Goal: Task Accomplishment & Management: Manage account settings

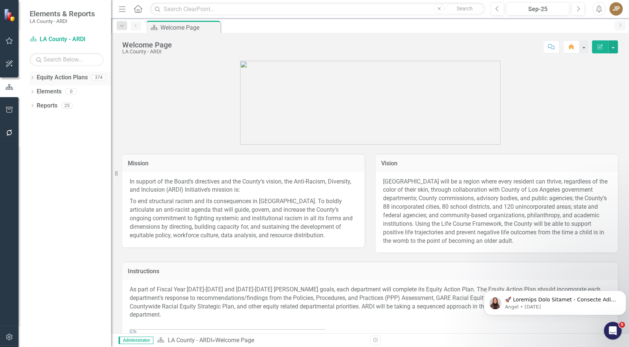
click at [35, 77] on div "Dropdown Equity Action Plans 374" at bounding box center [70, 78] width 81 height 14
click at [31, 78] on icon "Dropdown" at bounding box center [32, 78] width 5 height 4
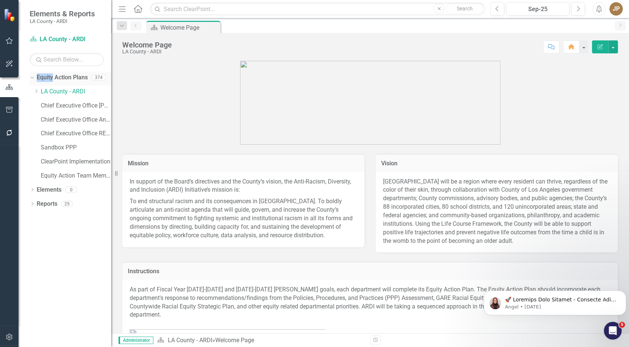
click at [31, 78] on icon "Dropdown" at bounding box center [31, 76] width 4 height 5
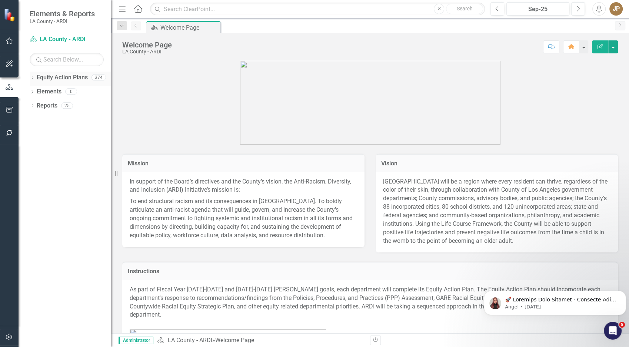
click at [31, 78] on icon "Dropdown" at bounding box center [32, 78] width 5 height 4
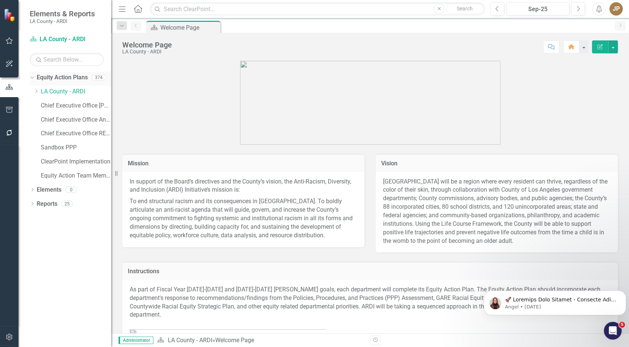
click at [31, 78] on icon "Dropdown" at bounding box center [31, 76] width 4 height 5
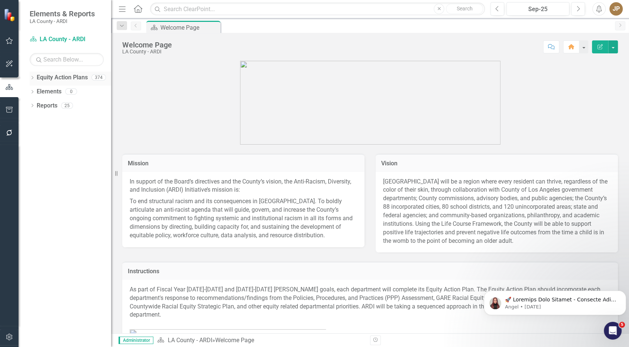
click at [31, 78] on icon "Dropdown" at bounding box center [32, 78] width 5 height 4
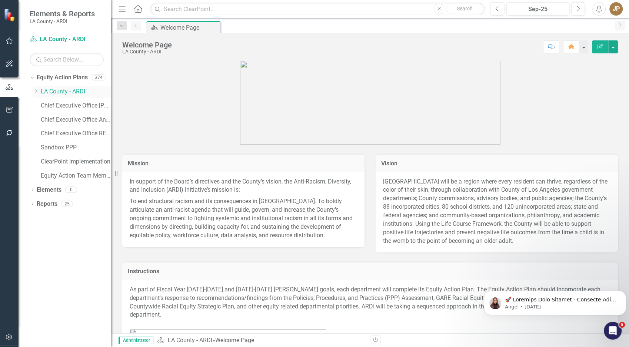
drag, startPoint x: 31, startPoint y: 78, endPoint x: 37, endPoint y: 92, distance: 15.5
click at [37, 92] on icon "Dropdown" at bounding box center [36, 91] width 6 height 4
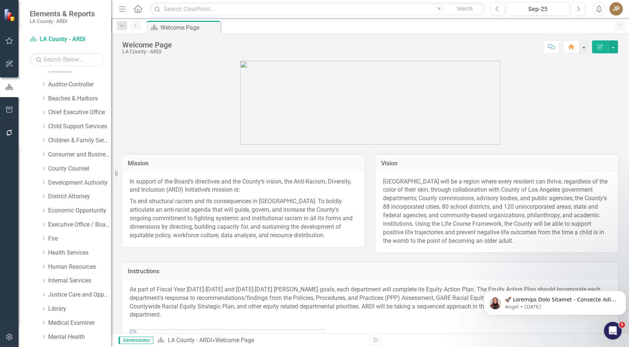
scroll to position [205, 0]
click at [59, 222] on link "Executive Office / Board of Supervisors" at bounding box center [79, 222] width 63 height 9
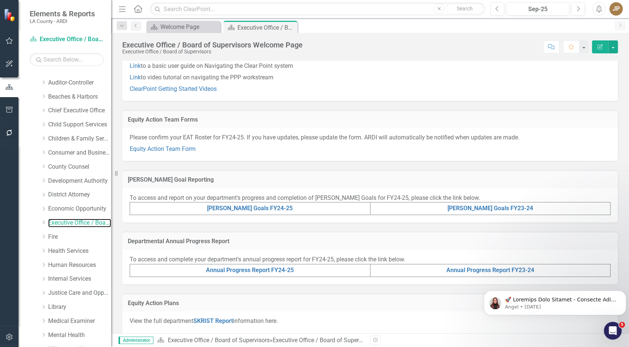
scroll to position [54, 0]
click at [164, 148] on link "Equity Action Team Form" at bounding box center [163, 147] width 66 height 7
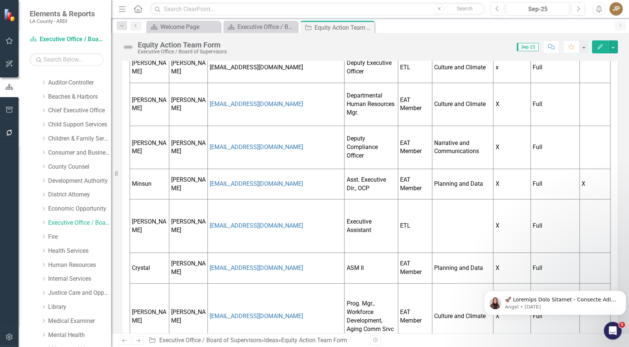
scroll to position [212, 0]
drag, startPoint x: 154, startPoint y: 183, endPoint x: 149, endPoint y: 183, distance: 4.4
click at [149, 183] on td "Minsun" at bounding box center [149, 183] width 39 height 31
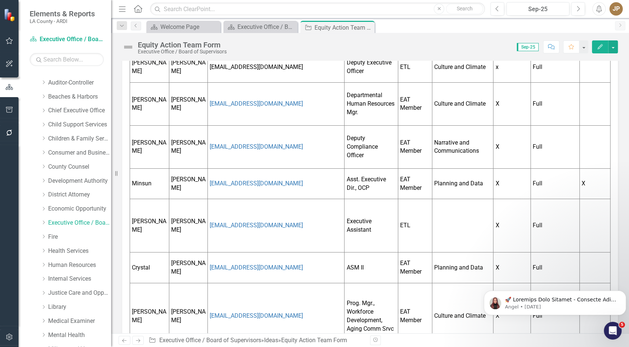
scroll to position [0, 0]
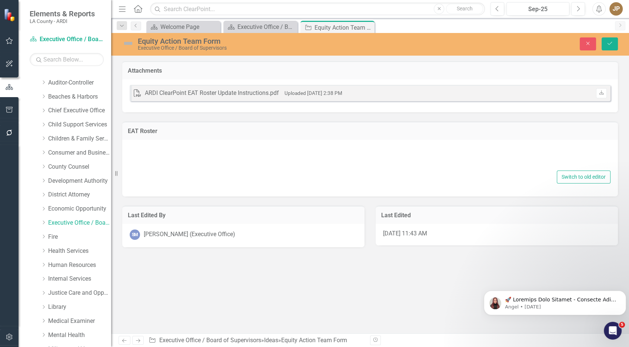
type textarea "<p><span style="color: #3598db;">Double click here to edit this chart.</span></…"
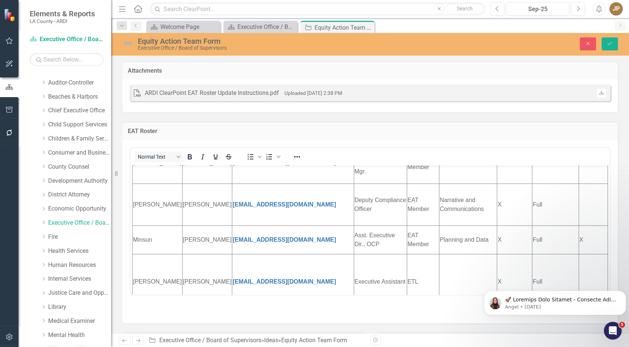
scroll to position [183, 0]
click at [155, 241] on td "Minsun" at bounding box center [158, 239] width 50 height 29
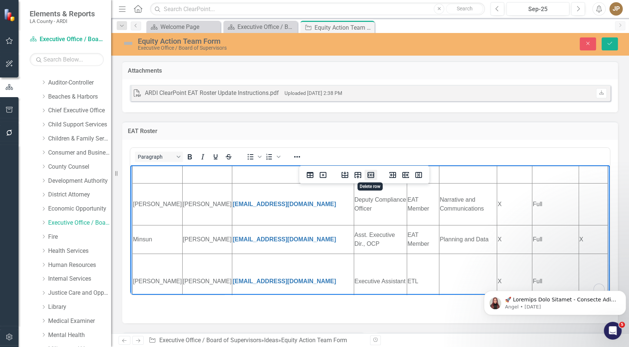
click at [374, 174] on icon "Delete row" at bounding box center [370, 174] width 9 height 9
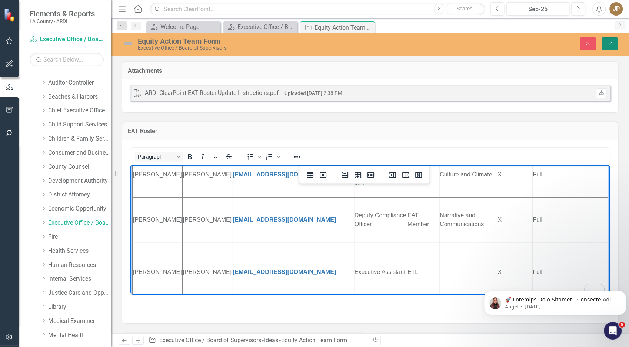
click at [565, 46] on button "Save" at bounding box center [609, 43] width 16 height 13
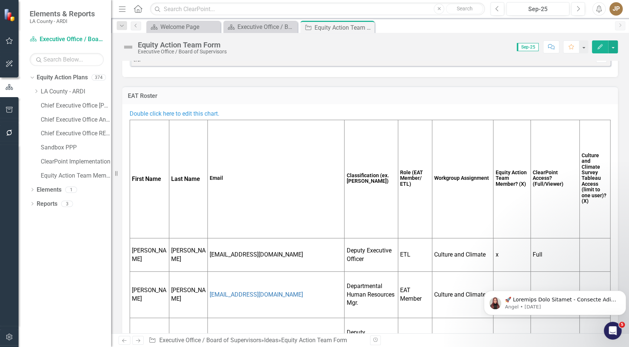
scroll to position [0, 0]
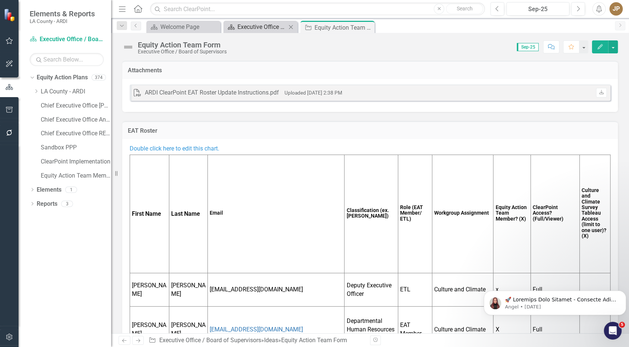
click at [268, 26] on div "Executive Office / Board of Supervisors Welcome Page" at bounding box center [261, 26] width 49 height 9
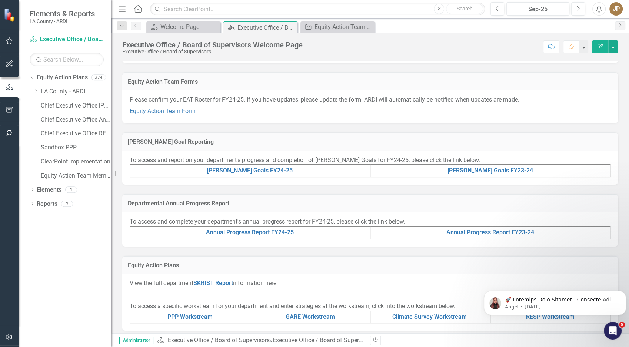
scroll to position [90, 0]
click at [236, 170] on link "[PERSON_NAME] Goals FY24-25" at bounding box center [250, 171] width 86 height 7
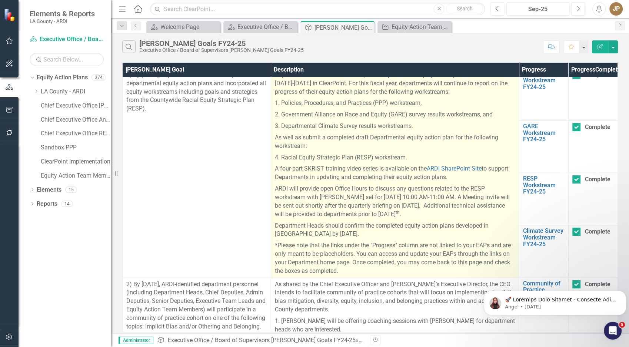
scroll to position [9, 0]
drag, startPoint x: 282, startPoint y: 123, endPoint x: 405, endPoint y: 124, distance: 123.3
click at [405, 121] on p "2. Government Alliance on Race and Equity (GARE) survey results workstreams, and" at bounding box center [395, 114] width 240 height 11
click at [407, 121] on p "2. Government Alliance on Race and Equity (GARE) survey results workstreams, and" at bounding box center [395, 114] width 240 height 11
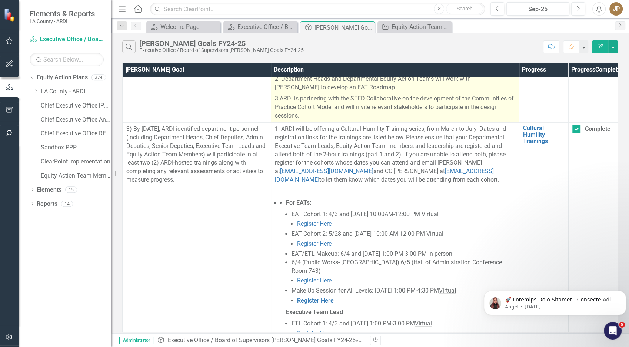
scroll to position [382, 0]
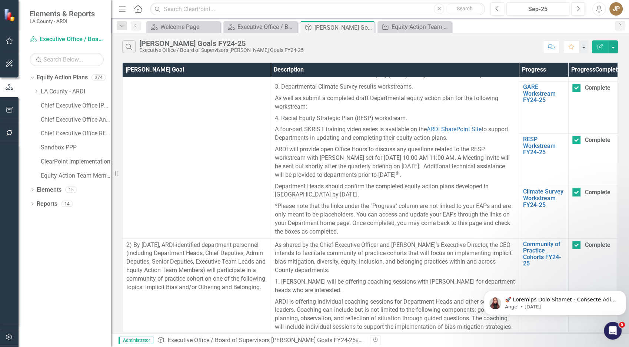
scroll to position [0, 0]
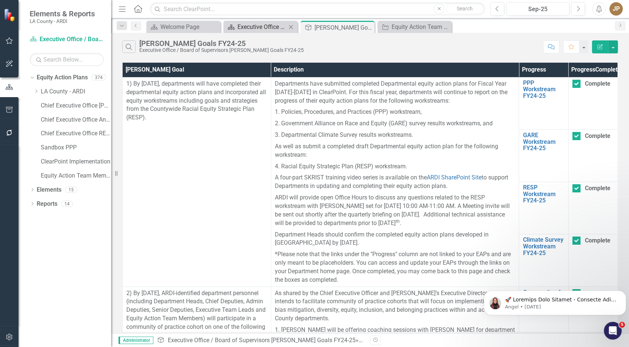
click at [264, 26] on div "Executive Office / Board of Supervisors Welcome Page" at bounding box center [261, 26] width 49 height 9
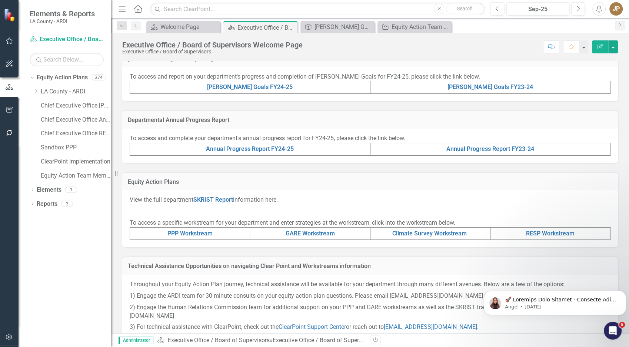
scroll to position [179, 0]
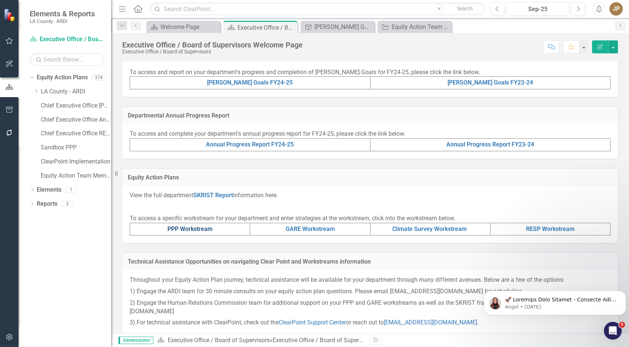
click at [181, 230] on link "PPP Workstream" at bounding box center [189, 228] width 45 height 7
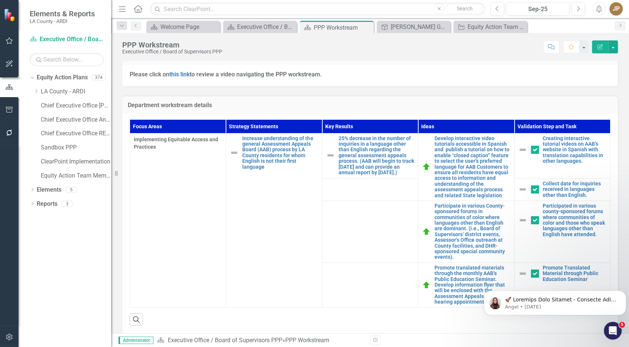
scroll to position [212, 0]
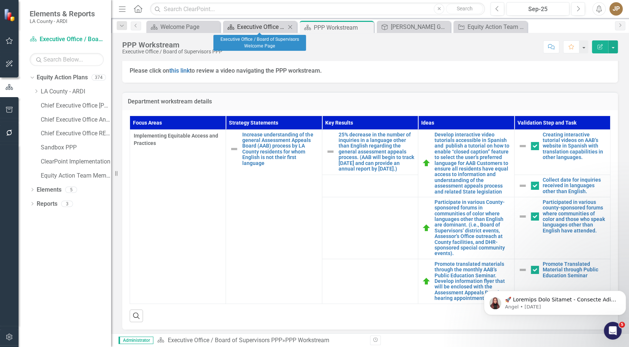
click at [264, 30] on div "Executive Office / Board of Supervisors Welcome Page" at bounding box center [261, 26] width 48 height 9
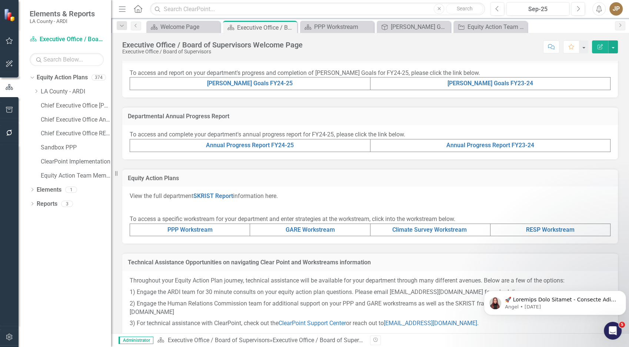
scroll to position [176, 0]
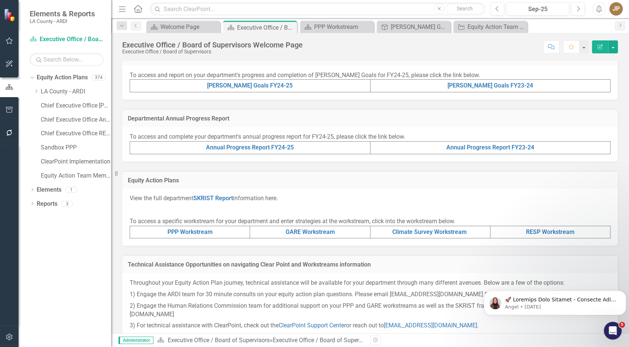
click at [4, 311] on button "button" at bounding box center [9, 337] width 17 height 16
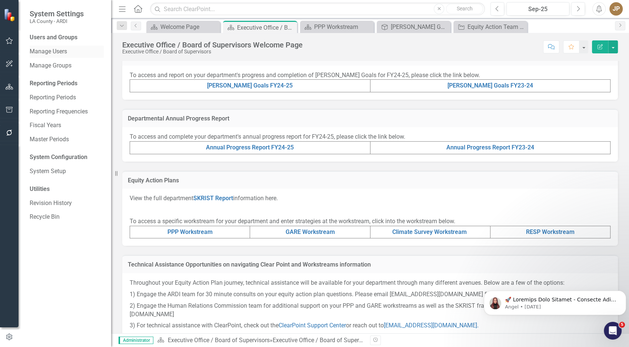
click at [50, 52] on link "Manage Users" at bounding box center [67, 51] width 74 height 9
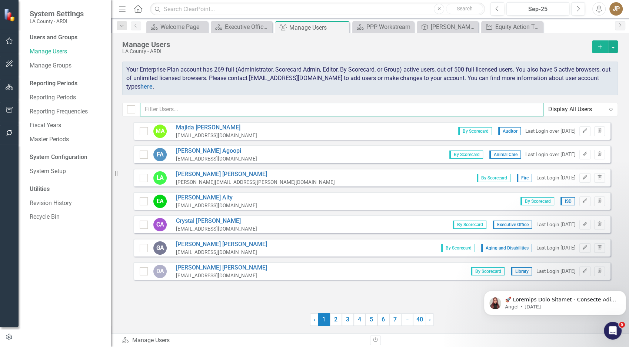
paste input ""[PERSON_NAME]" <[EMAIL_ADDRESS][DOMAIN_NAME]>; "[PERSON_NAME]" <[EMAIL_ADDRESS…"
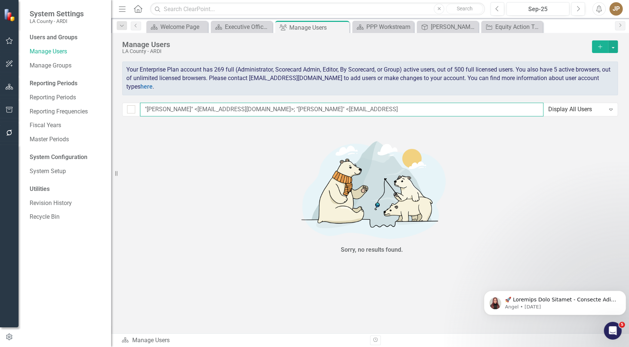
drag, startPoint x: 379, startPoint y: 108, endPoint x: 152, endPoint y: 68, distance: 230.4
click at [152, 68] on div "Manage Users LA County - ARDI Add Your Enterprise Plan account has 269 full (Ad…" at bounding box center [370, 77] width 518 height 89
type input ""[PERSON_NAME]" <[EMAIL_ADDRESS][DOMAIN_NAME]>; "[PERSON_NAME]" <[EMAIL_ADDRESS]"
click at [152, 68] on span "Your Enterprise Plan account has 269 full (Administrator, Scorecard Admin, Edit…" at bounding box center [368, 78] width 484 height 24
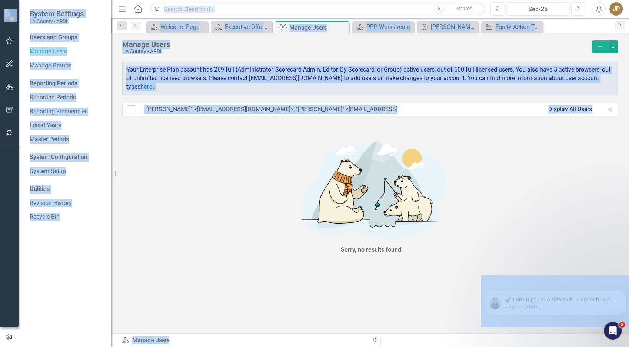
click at [198, 95] on div "Manage Users LA County - ARDI Add Your Enterprise Plan account has 269 full (Ad…" at bounding box center [370, 77] width 518 height 89
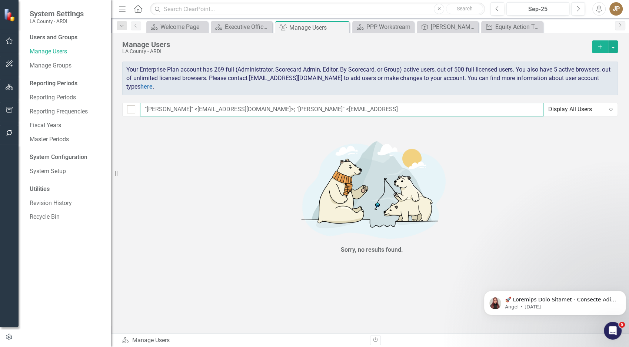
click at [196, 114] on input ""[PERSON_NAME]" <[EMAIL_ADDRESS][DOMAIN_NAME]>; "[PERSON_NAME]" <[EMAIL_ADDRESS]" at bounding box center [341, 110] width 403 height 14
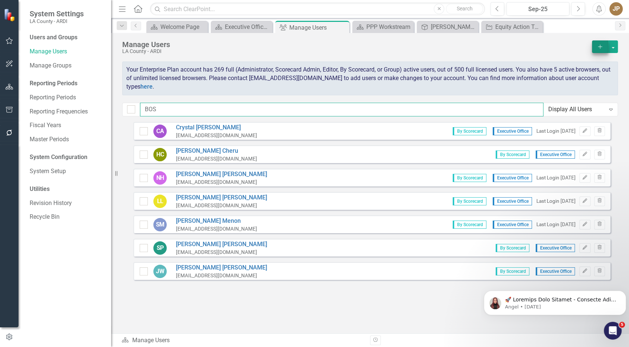
type input "BOS"
click at [565, 49] on icon "Add" at bounding box center [599, 46] width 7 height 5
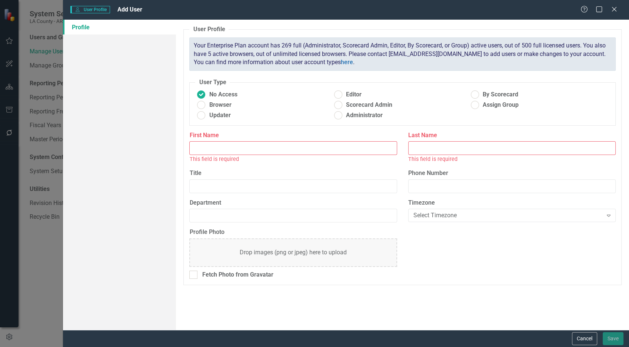
click at [253, 145] on input "First Name" at bounding box center [292, 148] width 207 height 14
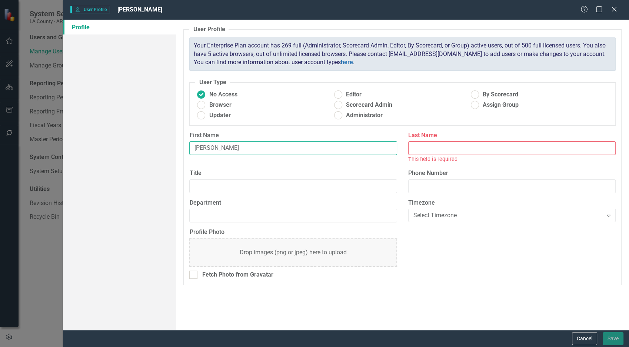
type input "[PERSON_NAME]"
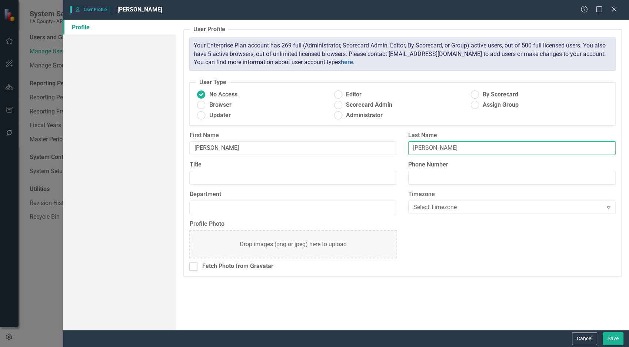
type input "[PERSON_NAME]"
click at [484, 89] on fieldset "User Type No Access Editor By Scorecard Browser Scorecard Admin Assign Group Up…" at bounding box center [402, 101] width 426 height 47
click at [484, 92] on span "By Scorecard" at bounding box center [500, 94] width 36 height 9
click at [480, 92] on input "By Scorecard" at bounding box center [474, 94] width 11 height 11
radio input "true"
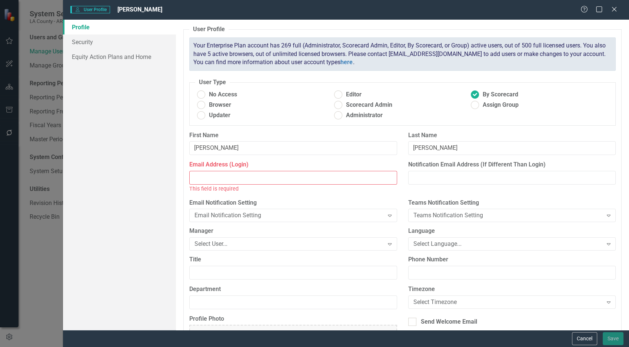
click at [276, 182] on input "Email Address (Login)" at bounding box center [292, 178] width 207 height 14
paste input ""[PERSON_NAME]" <[EMAIL_ADDRESS][DOMAIN_NAME]>; "[PERSON_NAME]" <[EMAIL_ADDRESS…"
drag, startPoint x: 279, startPoint y: 175, endPoint x: 468, endPoint y: 182, distance: 188.6
click at [468, 182] on div "Email Address (Login) JET"[PERSON_NAME]" <[EMAIL_ADDRESS][DOMAIN_NAME]>; "[PERS…" at bounding box center [402, 179] width 437 height 38
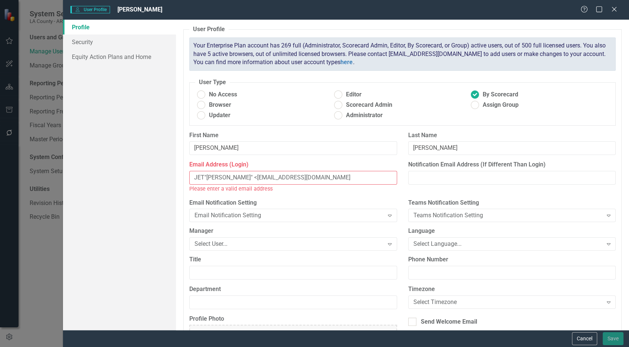
scroll to position [0, 0]
drag, startPoint x: 250, startPoint y: 177, endPoint x: 180, endPoint y: 166, distance: 71.6
click at [180, 166] on div "User Profile ClearPoint has a wealth of options to help you ensure that people …" at bounding box center [402, 175] width 453 height 310
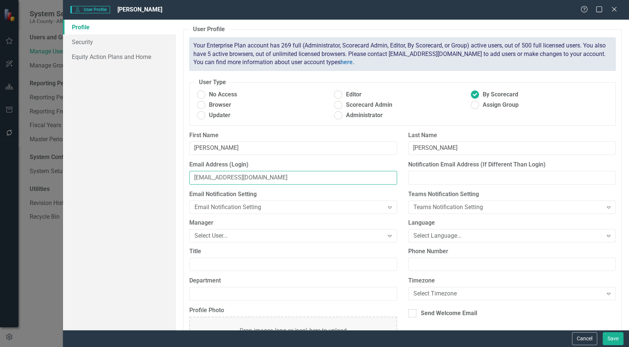
click at [317, 179] on input "[EMAIL_ADDRESS][DOMAIN_NAME]" at bounding box center [292, 178] width 207 height 14
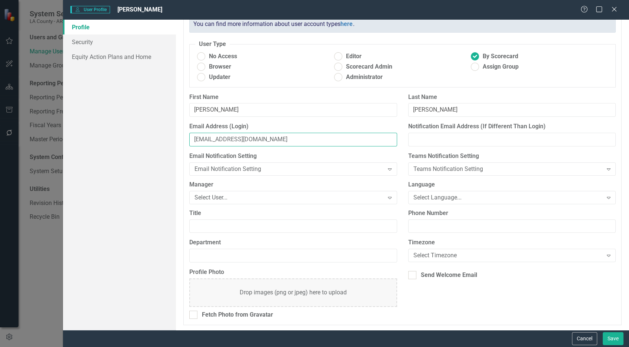
type input "[EMAIL_ADDRESS][DOMAIN_NAME]"
click at [281, 250] on input "Department" at bounding box center [292, 255] width 207 height 14
type input "E"
type input "BOS"
click at [126, 58] on link "Equity Action Plans and Home" at bounding box center [119, 56] width 113 height 15
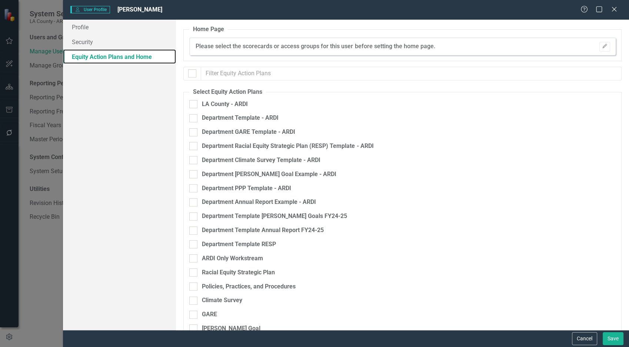
checkbox input "false"
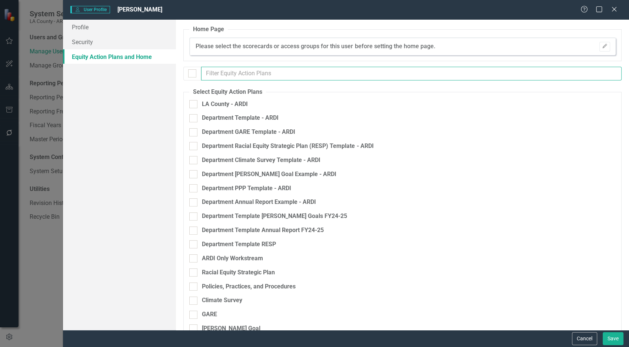
click at [245, 67] on input "text" at bounding box center [411, 74] width 420 height 14
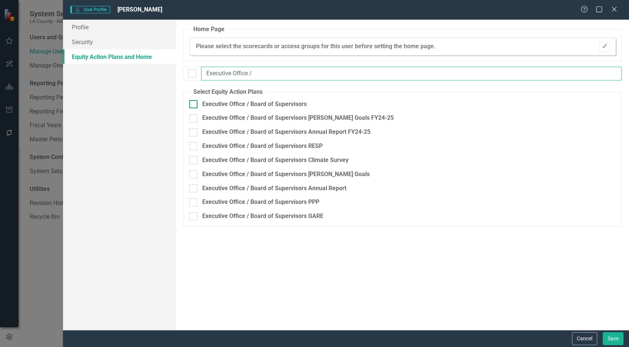
type input "Executive Office /"
click at [194, 108] on div "Executive Office / Board of Supervisors" at bounding box center [363, 104] width 348 height 9
click at [194, 105] on input "Executive Office / Board of Supervisors" at bounding box center [191, 102] width 5 height 5
checkbox input "true"
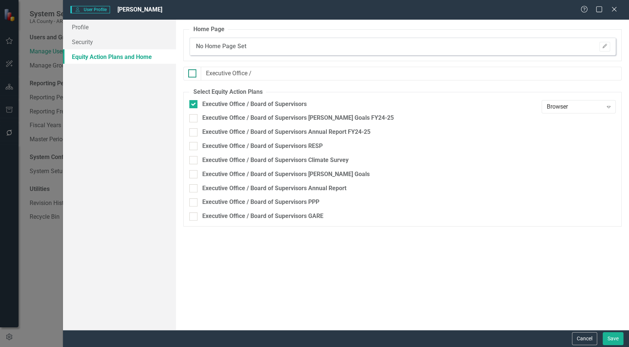
click at [191, 74] on input "checkbox" at bounding box center [190, 71] width 5 height 5
checkbox input "true"
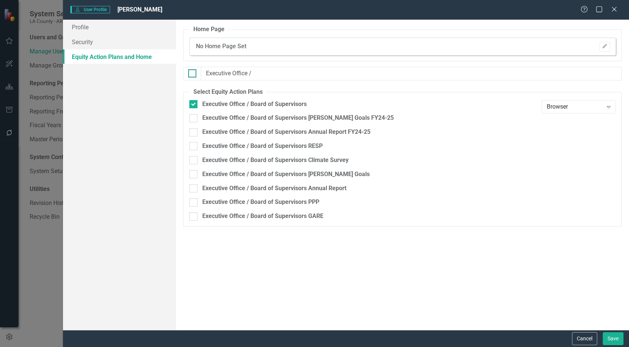
checkbox input "true"
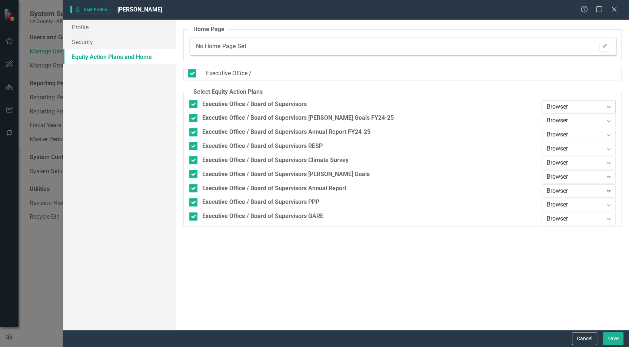
click at [563, 103] on div "Browser" at bounding box center [574, 106] width 56 height 9
type input "ed"
click at [561, 122] on span "[PERSON_NAME]" at bounding box center [556, 119] width 15 height 7
click at [561, 123] on div "Browser" at bounding box center [574, 120] width 56 height 9
type input "ed"
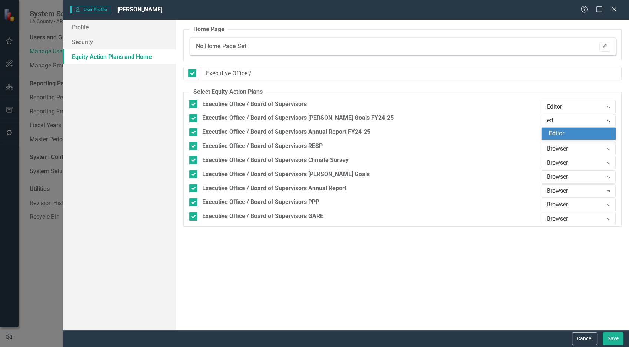
click at [563, 132] on span "[PERSON_NAME]" at bounding box center [556, 133] width 15 height 7
click at [563, 133] on div "Browser" at bounding box center [574, 134] width 56 height 9
type input "d"
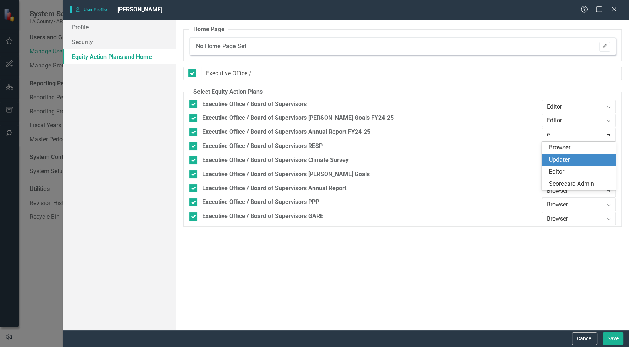
type input "ed"
click at [563, 149] on span "[PERSON_NAME]" at bounding box center [556, 147] width 15 height 7
click at [563, 149] on div "Browser" at bounding box center [574, 148] width 56 height 9
type input "ed"
click at [560, 159] on div "Browser" at bounding box center [574, 162] width 56 height 9
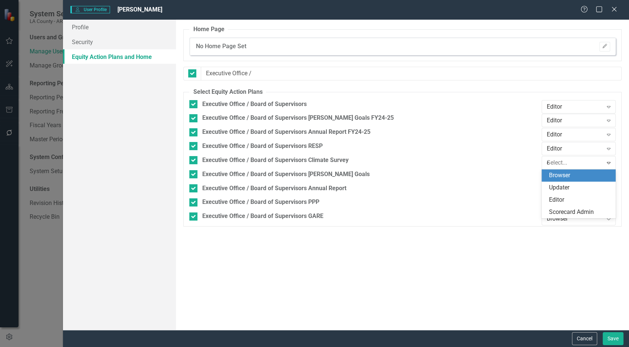
type input "ed"
click at [561, 170] on div "Browser Expand" at bounding box center [578, 176] width 74 height 13
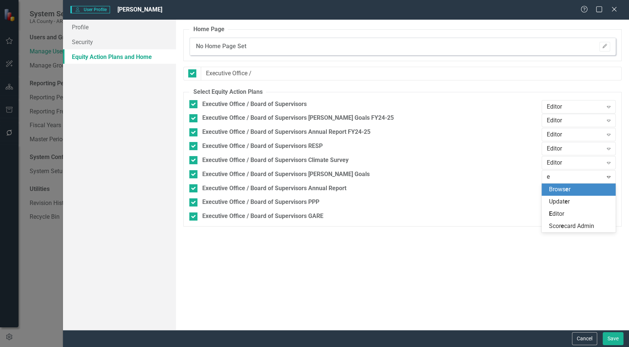
type input "ed"
click at [562, 189] on div "Browser" at bounding box center [574, 190] width 56 height 9
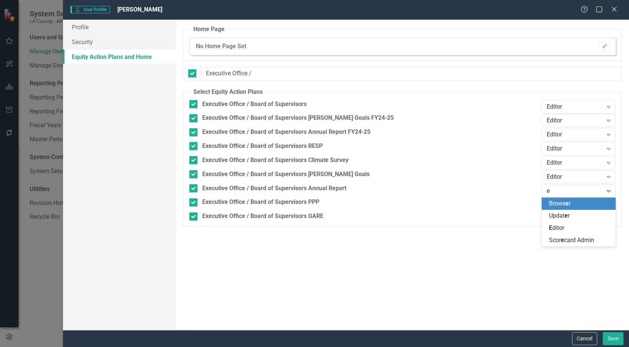
type input "ed"
click at [562, 201] on div "Browser" at bounding box center [574, 204] width 56 height 9
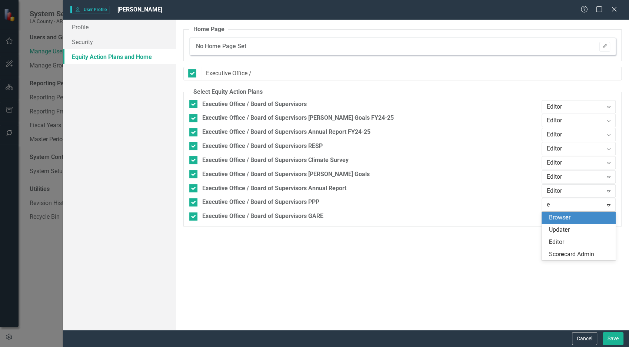
type input "ed"
click at [560, 215] on div "Browser" at bounding box center [574, 218] width 56 height 9
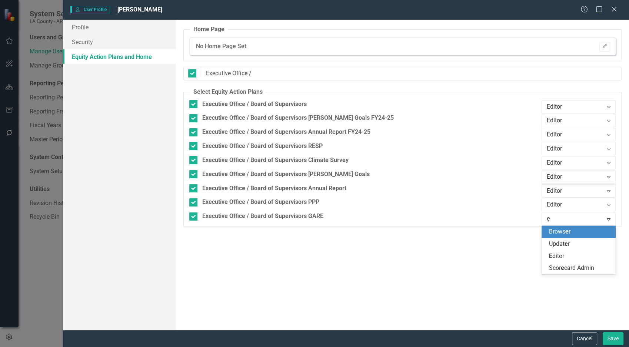
type input "ed"
click at [565, 311] on button "Save" at bounding box center [612, 338] width 21 height 13
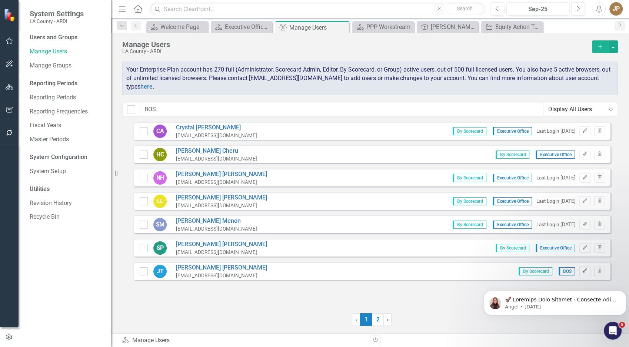
click at [565, 272] on button "Edit" at bounding box center [584, 271] width 11 height 10
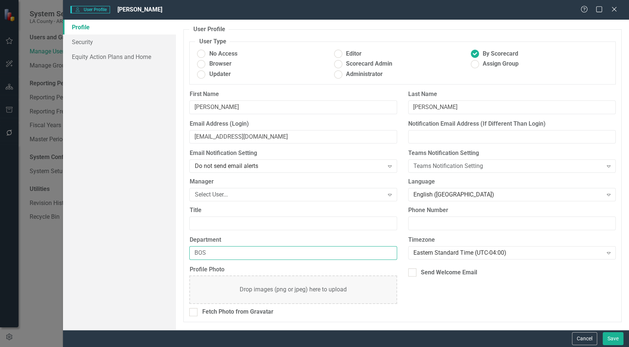
drag, startPoint x: 159, startPoint y: 220, endPoint x: 113, endPoint y: 211, distance: 47.1
click at [113, 211] on div "Profile Security Equity Action Plans and Home User Profile ClearPoint has a wea…" at bounding box center [346, 175] width 566 height 310
type input "Executive Office"
click at [565, 311] on button "Save" at bounding box center [612, 338] width 21 height 13
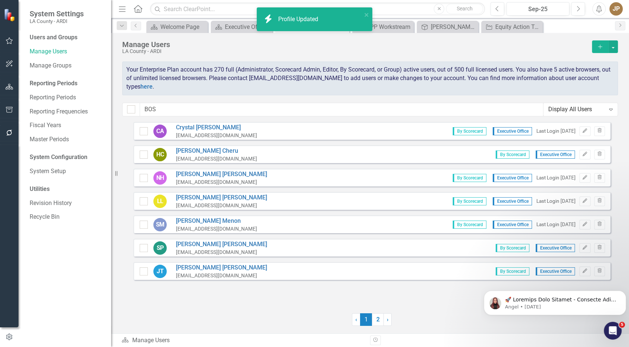
click at [565, 48] on icon "Add" at bounding box center [599, 46] width 7 height 5
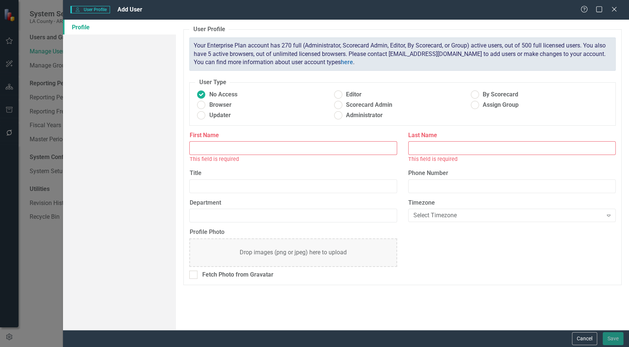
click at [275, 153] on input "First Name" at bounding box center [292, 148] width 207 height 14
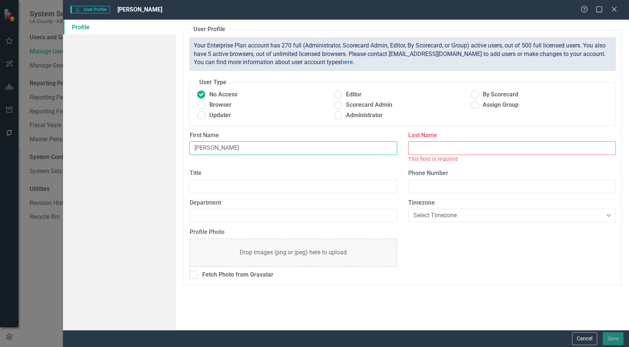
type input "[PERSON_NAME]"
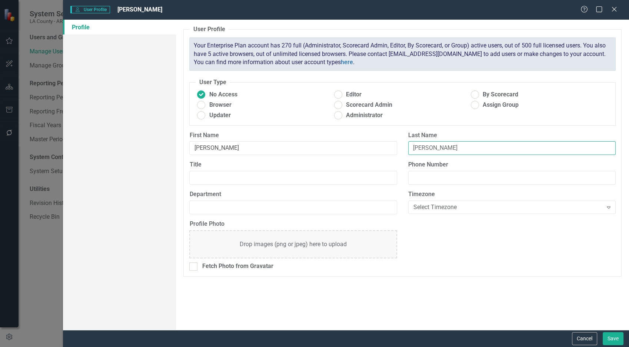
type input "[PERSON_NAME]"
click at [508, 91] on span "By Scorecard" at bounding box center [500, 94] width 36 height 9
click at [480, 91] on input "By Scorecard" at bounding box center [474, 94] width 11 height 11
radio input "true"
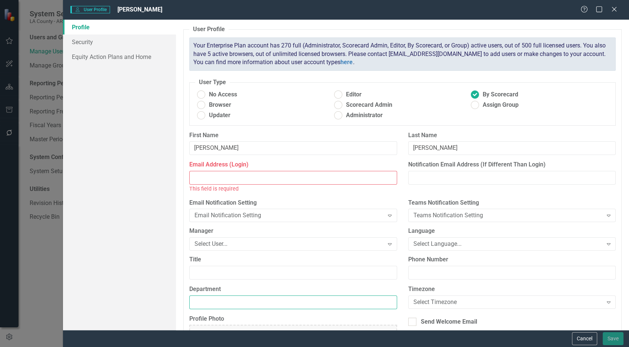
click at [210, 303] on input "Department" at bounding box center [292, 302] width 207 height 14
type input "Executive Office"
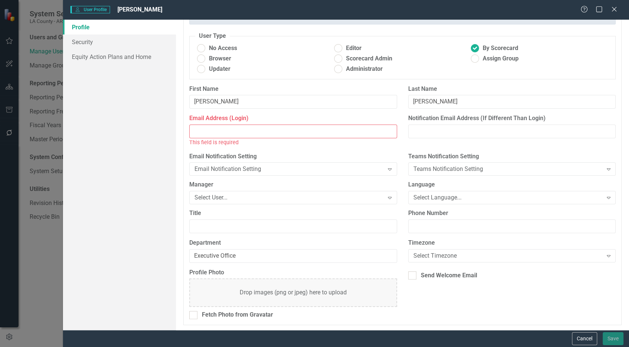
click at [278, 132] on input "Email Address (Login)" at bounding box center [292, 131] width 207 height 14
paste input ""[PERSON_NAME]" <[EMAIL_ADDRESS][DOMAIN_NAME]>; "[PERSON_NAME]" <[EMAIL_ADDRESS…"
drag, startPoint x: 321, startPoint y: 130, endPoint x: 130, endPoint y: 130, distance: 190.3
click at [130, 130] on div "Profile Security Equity Action Plans and Home User Profile ClearPoint has a wea…" at bounding box center [346, 175] width 566 height 310
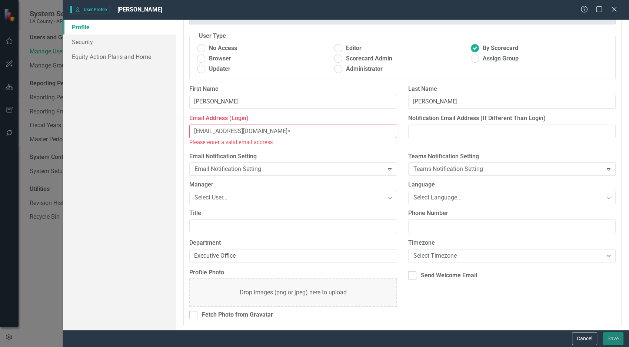
click at [280, 128] on input "[EMAIL_ADDRESS][DOMAIN_NAME]>" at bounding box center [292, 131] width 207 height 14
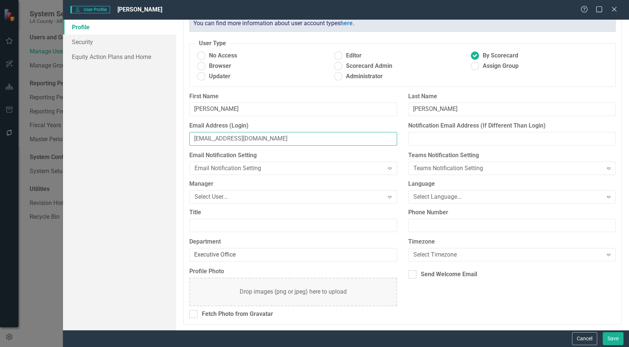
scroll to position [38, 0]
type input "[EMAIL_ADDRESS][DOMAIN_NAME]"
click at [144, 54] on link "Equity Action Plans and Home" at bounding box center [119, 56] width 113 height 15
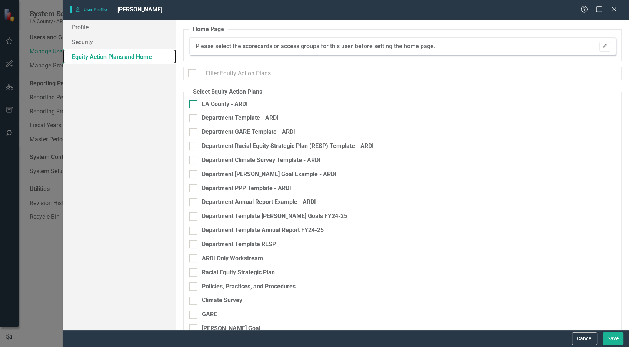
checkbox input "false"
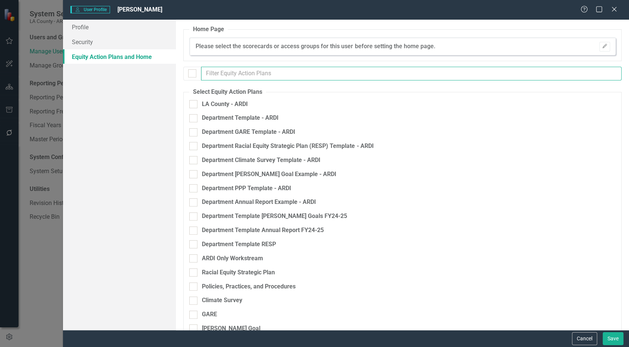
click at [323, 75] on input "text" at bounding box center [411, 74] width 420 height 14
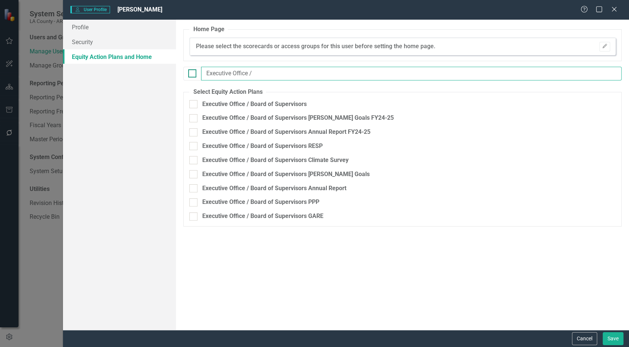
type input "Executive Office /"
click at [190, 74] on input "checkbox" at bounding box center [190, 71] width 5 height 5
checkbox input "true"
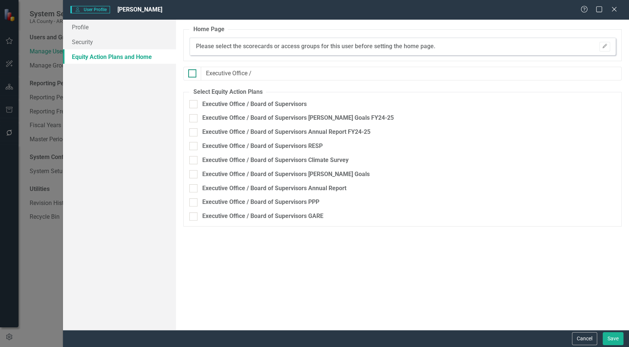
checkbox input "true"
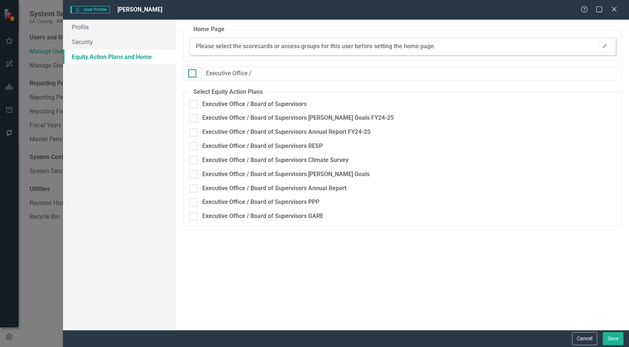
checkbox input "true"
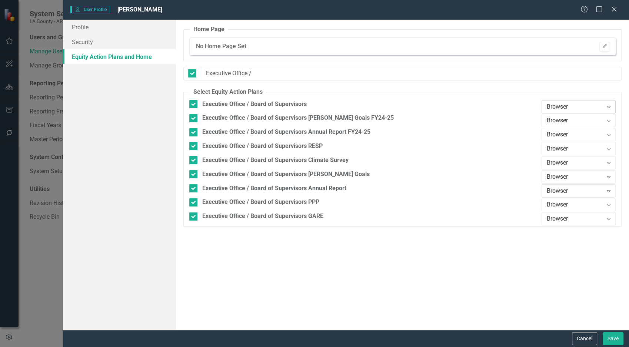
click at [551, 103] on div "Browser" at bounding box center [574, 106] width 56 height 9
type input "ed"
click at [558, 120] on span "[PERSON_NAME]" at bounding box center [556, 119] width 15 height 7
click at [558, 120] on div "Browser" at bounding box center [574, 120] width 56 height 9
type input "d"
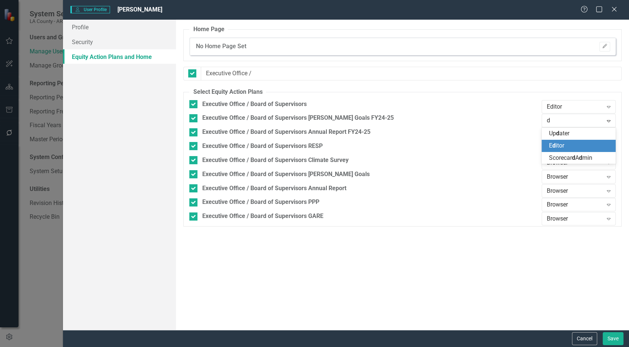
click at [562, 142] on span "E d itor" at bounding box center [556, 145] width 15 height 7
drag, startPoint x: 561, startPoint y: 135, endPoint x: 562, endPoint y: 140, distance: 5.2
click at [562, 140] on div "Browser Expand" at bounding box center [578, 134] width 74 height 13
type input "ed"
click at [562, 147] on span "[PERSON_NAME]" at bounding box center [556, 147] width 15 height 7
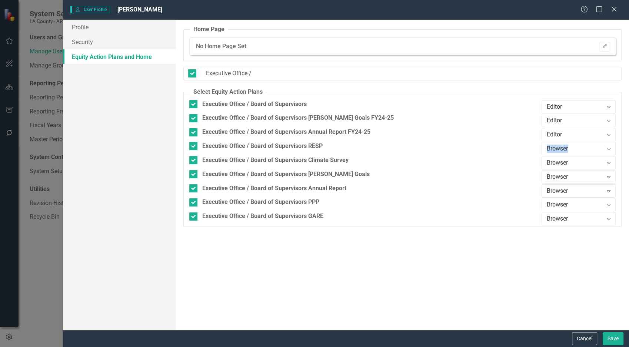
click at [562, 147] on div "Browser" at bounding box center [574, 148] width 56 height 9
type input "ed"
click at [560, 161] on span "[PERSON_NAME]" at bounding box center [556, 161] width 15 height 7
click at [560, 161] on div "Browser" at bounding box center [574, 162] width 56 height 9
type input "ed"
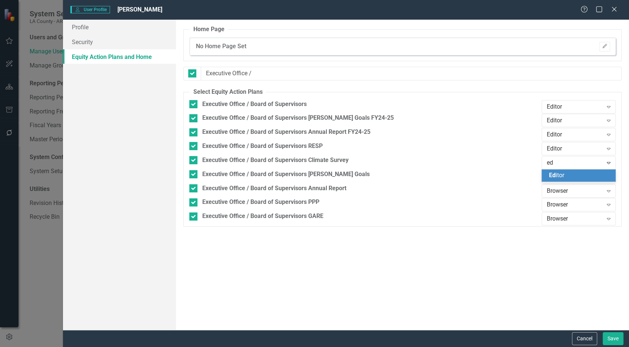
click at [560, 174] on span "[PERSON_NAME]" at bounding box center [556, 174] width 15 height 7
click at [560, 174] on div "Browser" at bounding box center [574, 176] width 56 height 9
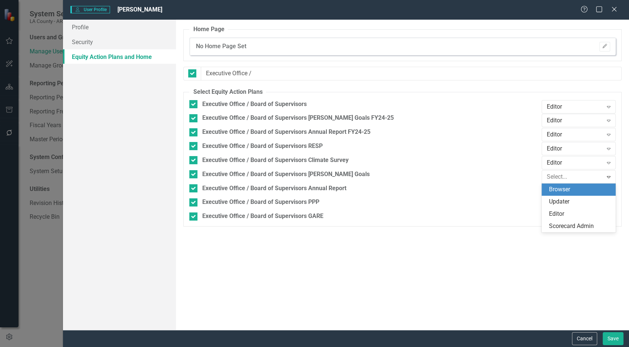
type input "d"
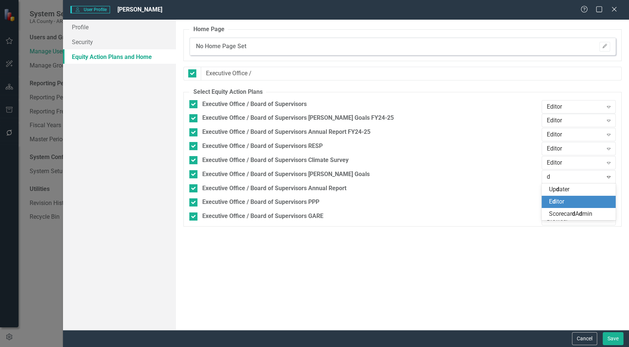
click at [558, 197] on div "E d itor" at bounding box center [580, 201] width 62 height 9
click at [557, 191] on div "Browser" at bounding box center [574, 190] width 56 height 9
type input "ed"
click at [557, 206] on span "[PERSON_NAME]" at bounding box center [556, 203] width 15 height 7
click at [556, 203] on div "Browser" at bounding box center [574, 204] width 56 height 9
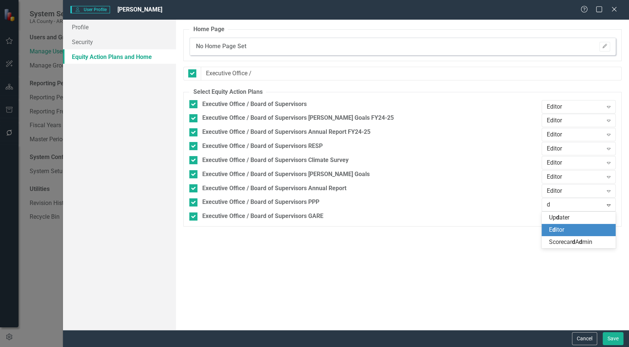
click at [556, 226] on span "E d itor" at bounding box center [556, 229] width 15 height 7
click at [555, 218] on div "Browser" at bounding box center [574, 218] width 56 height 9
type input "ed"
click at [555, 238] on div "Home Page No Home Page Set Edit Listed below are all the active scorecards in y…" at bounding box center [402, 175] width 453 height 310
click at [565, 219] on div "Browser" at bounding box center [574, 218] width 56 height 9
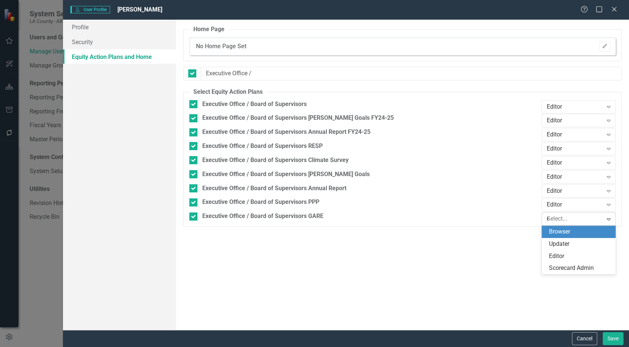
type input "ed"
click at [565, 229] on div "[PERSON_NAME]" at bounding box center [580, 231] width 62 height 9
click at [565, 311] on button "Save" at bounding box center [612, 338] width 21 height 13
